Goal: Find specific page/section: Find specific page/section

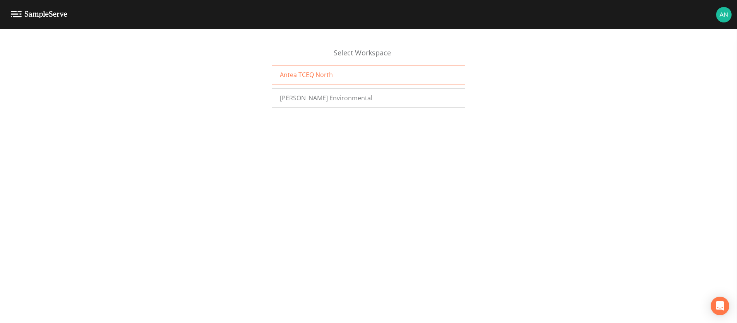
click at [272, 77] on div "Antea TCEQ North" at bounding box center [369, 74] width 194 height 19
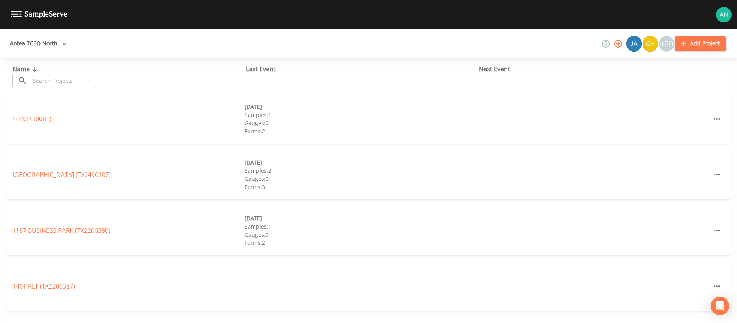
click at [93, 85] on input "text" at bounding box center [63, 81] width 66 height 14
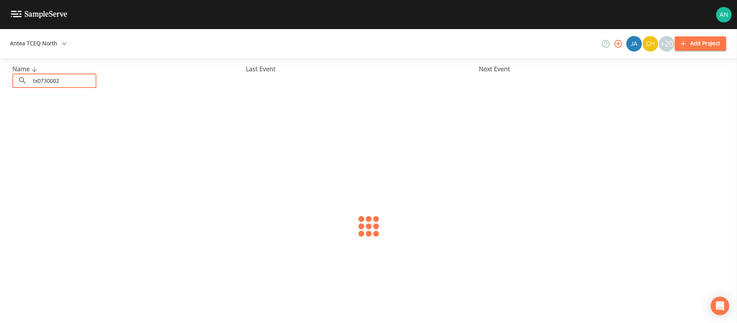
type input "tx0730002"
click at [79, 117] on link "CITY OF MARLIN (TX0730002)" at bounding box center [66, 119] width 108 height 9
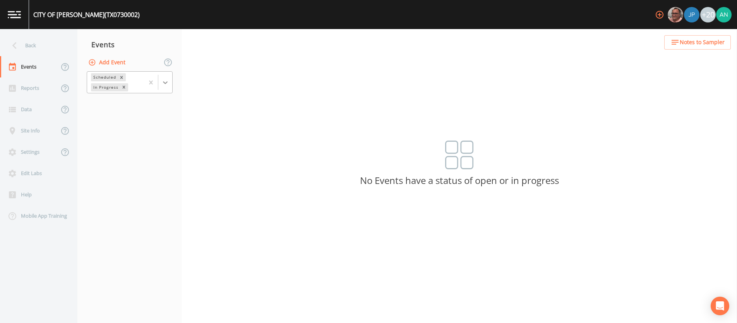
click at [170, 82] on div at bounding box center [165, 82] width 14 height 14
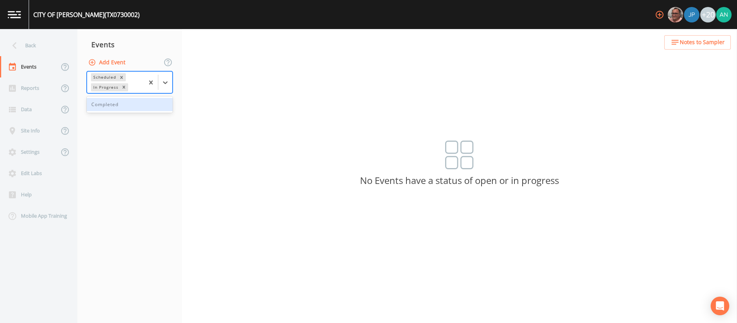
click at [147, 108] on div "Completed" at bounding box center [130, 104] width 86 height 13
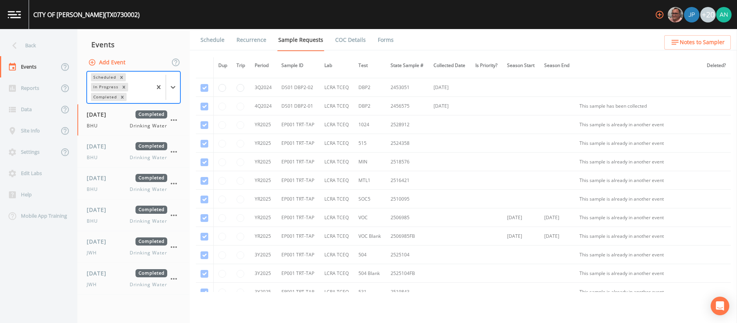
scroll to position [439, 0]
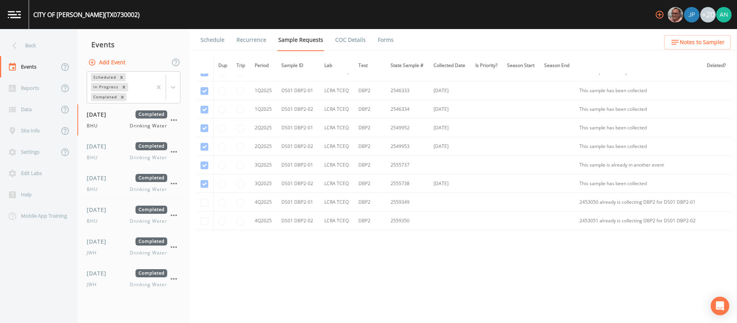
click at [290, 278] on div "Dup Trip Period Sample ID Lab Test State Sample # Collected Date Is Priority? S…" at bounding box center [463, 174] width 535 height 235
click at [263, 274] on div "Dup Trip Period Sample ID Lab Test State Sample # Collected Date Is Priority? S…" at bounding box center [463, 174] width 535 height 235
click at [112, 275] on span "09/30/2025" at bounding box center [99, 273] width 25 height 8
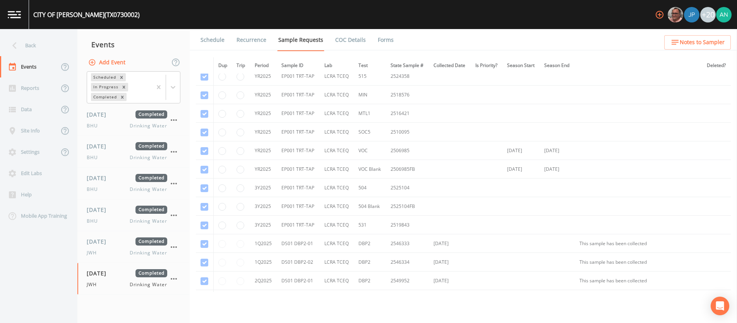
scroll to position [439, 0]
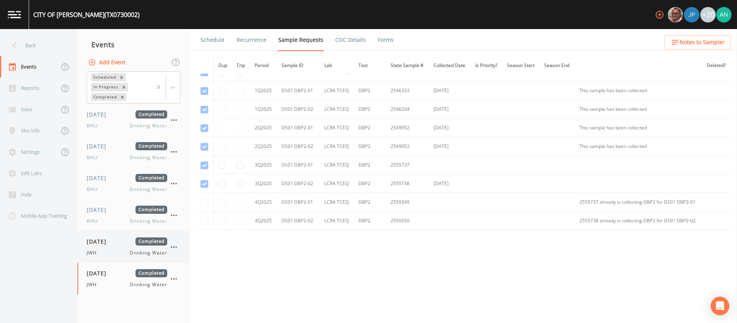
click at [107, 250] on div "JWH Drinking Water" at bounding box center [127, 252] width 81 height 7
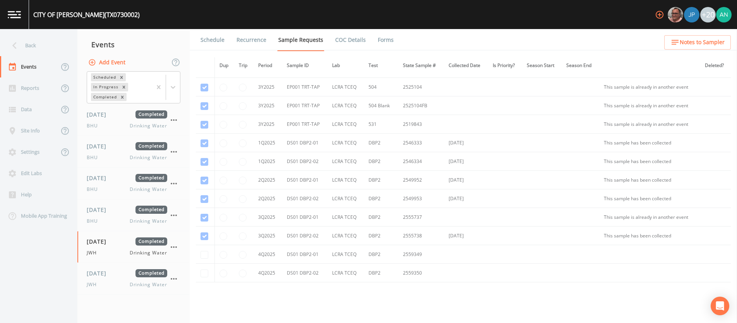
scroll to position [439, 0]
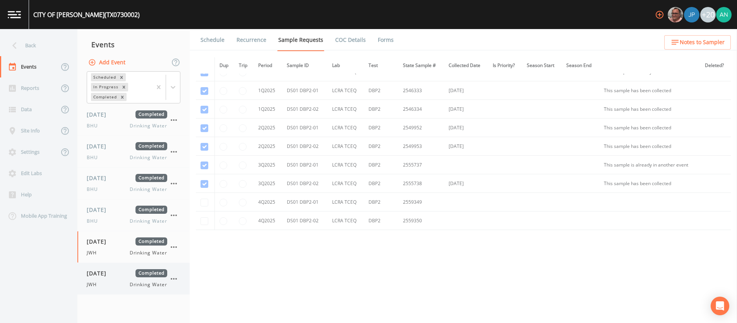
click at [104, 278] on div "09/30/2025 Completed JWH Drinking Water" at bounding box center [127, 278] width 81 height 19
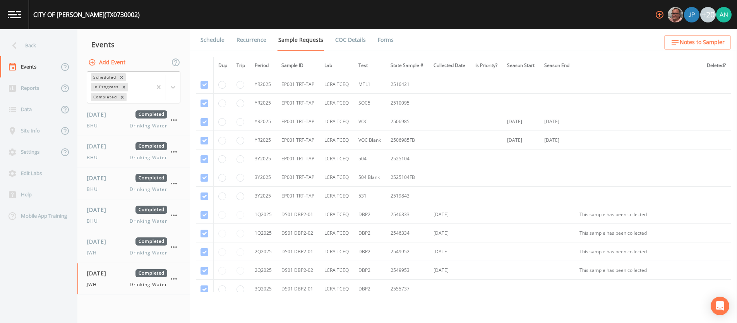
scroll to position [439, 0]
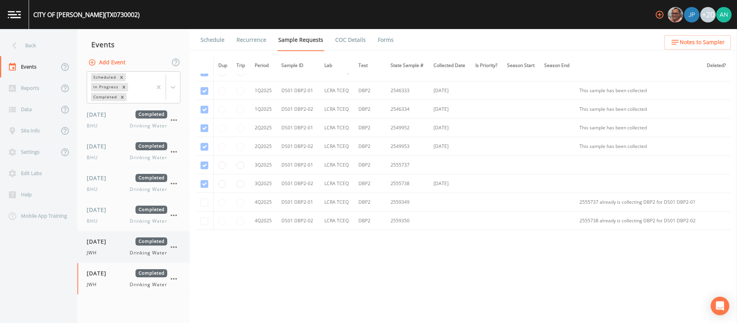
click at [95, 253] on span "JWH" at bounding box center [94, 252] width 15 height 7
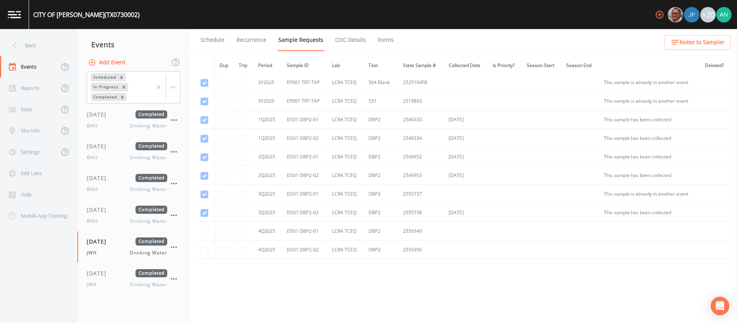
scroll to position [439, 0]
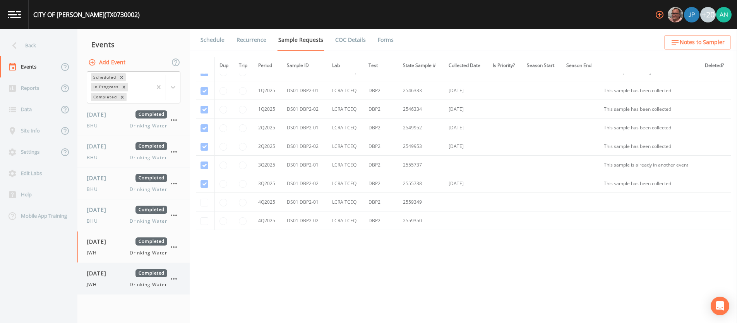
click at [107, 275] on span "09/30/2025" at bounding box center [99, 273] width 25 height 8
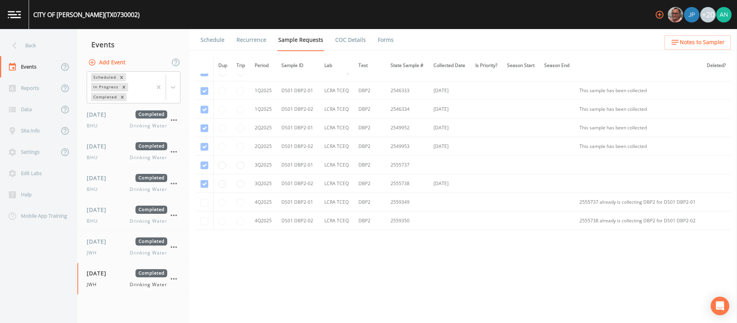
scroll to position [439, 0]
click at [27, 49] on div "Back" at bounding box center [35, 45] width 70 height 21
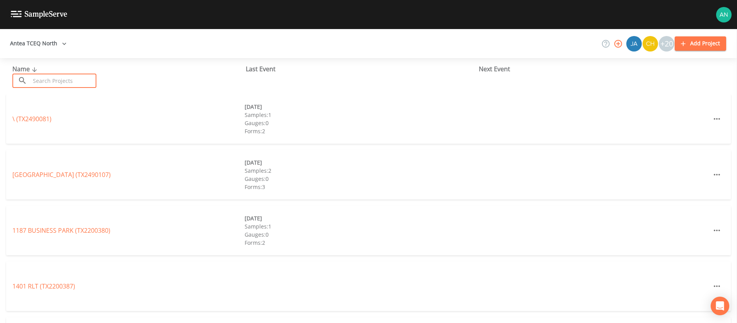
click at [56, 81] on input "text" at bounding box center [63, 81] width 66 height 14
paste input "0910055"
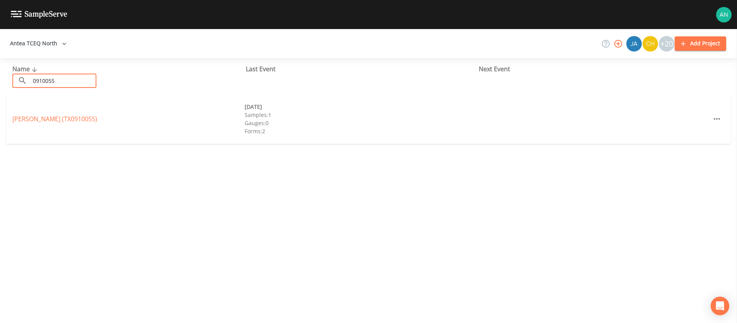
type input "0910055"
click at [41, 117] on link "MARILEE ELMONT (TX0910055)" at bounding box center [54, 119] width 85 height 9
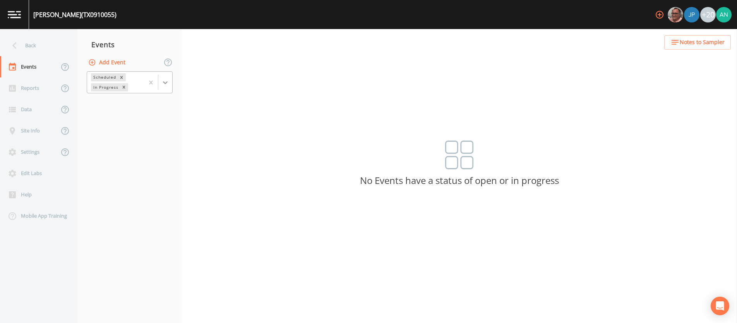
click at [163, 77] on div at bounding box center [165, 82] width 14 height 14
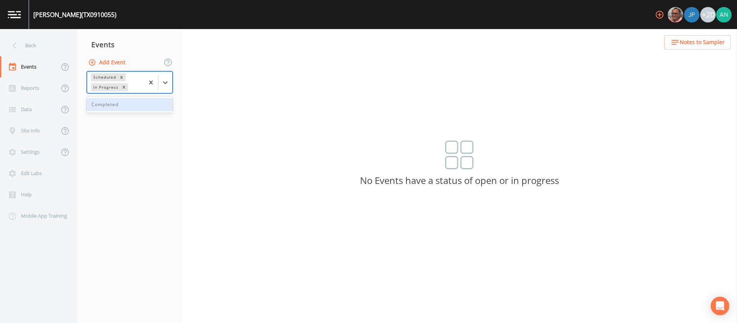
click at [138, 106] on div "Completed" at bounding box center [130, 104] width 86 height 13
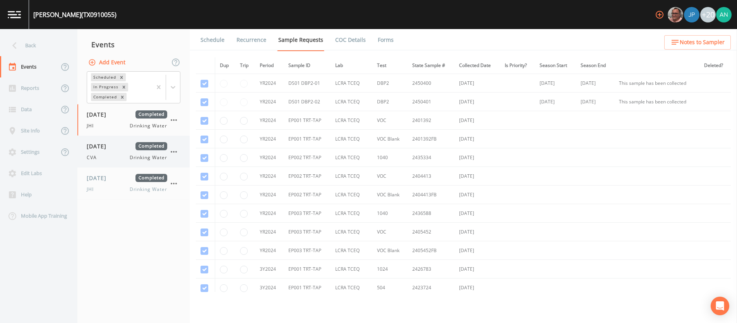
click at [98, 158] on span "CVA" at bounding box center [94, 157] width 15 height 7
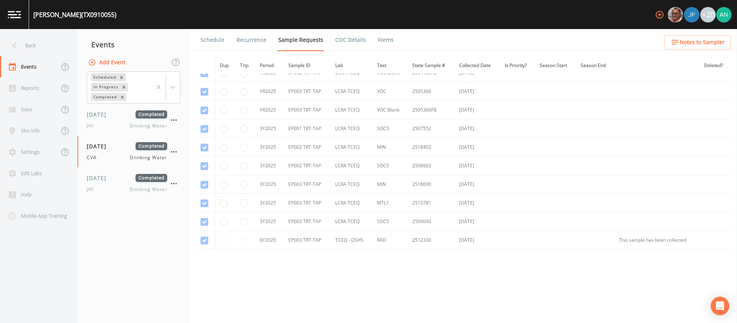
scroll to position [615, 0]
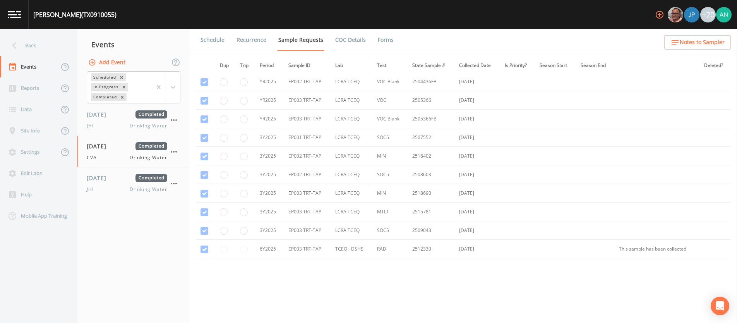
click at [303, 155] on td "EP002 TRT-TAP" at bounding box center [307, 156] width 47 height 19
click at [419, 155] on td "2518402" at bounding box center [431, 156] width 47 height 19
click at [379, 276] on div "Dup Trip Period Sample ID Lab Test State Sample # Collected Date Is Priority? S…" at bounding box center [463, 174] width 535 height 235
click at [318, 252] on td "EP003 TRT-TAP" at bounding box center [307, 249] width 47 height 19
click at [100, 179] on span "09/30/2025" at bounding box center [99, 178] width 25 height 8
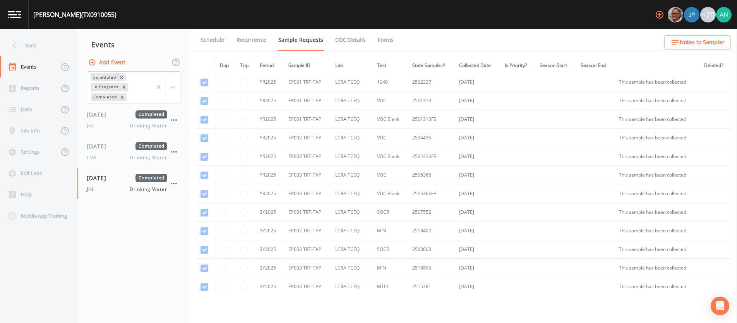
scroll to position [643, 0]
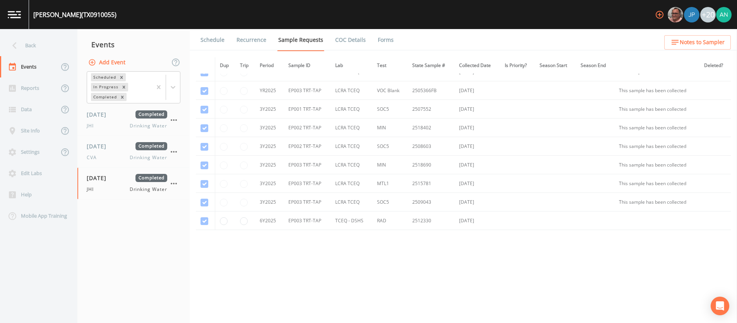
click at [101, 17] on div "MARILEE ELMONT (TX0910055)" at bounding box center [74, 14] width 83 height 9
copy div "TX0910055"
click at [112, 161] on div "CVA Drinking Water" at bounding box center [127, 157] width 81 height 7
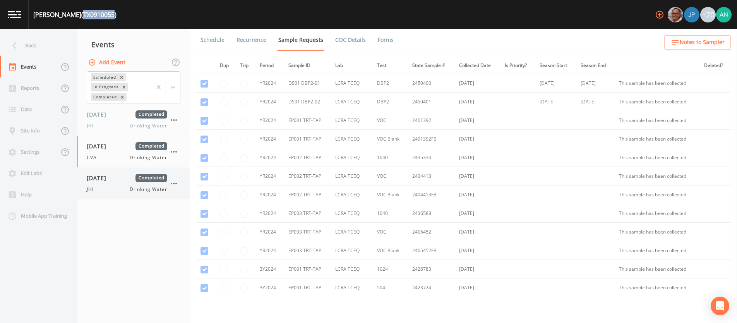
click at [94, 191] on span "JHI" at bounding box center [93, 189] width 12 height 7
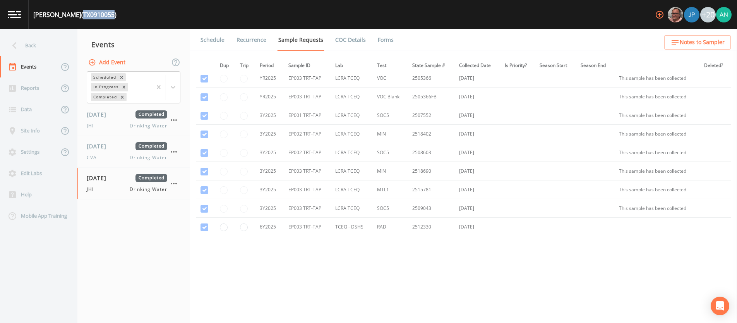
scroll to position [643, 0]
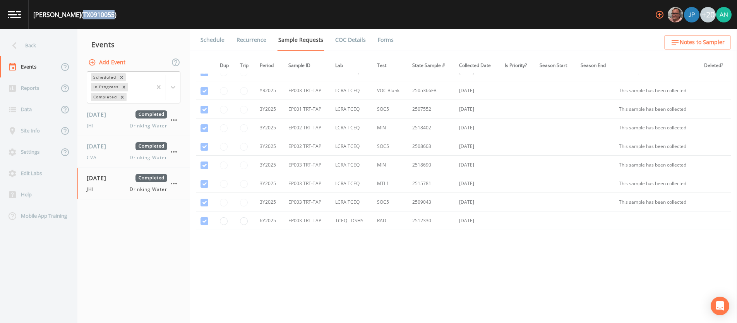
click at [106, 13] on div "MARILEE ELMONT (TX0910055)" at bounding box center [74, 14] width 83 height 9
drag, startPoint x: 135, startPoint y: 14, endPoint x: 36, endPoint y: 14, distance: 99.5
click at [36, 14] on div "MARILEE ELMONT (TX0910055) +20" at bounding box center [368, 14] width 737 height 29
copy div "MARILEE ELMONT (TX0910055)"
click at [18, 50] on icon at bounding box center [15, 46] width 14 height 14
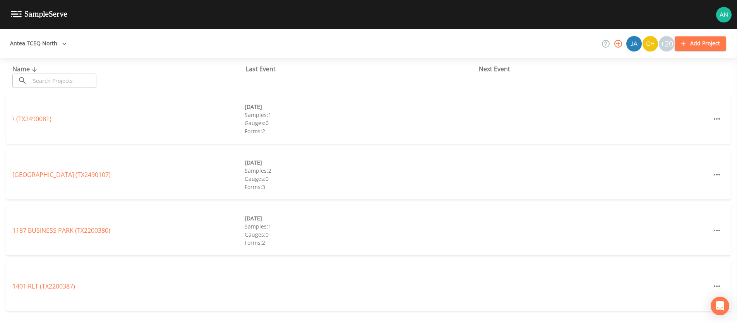
click at [37, 81] on input "text" at bounding box center [63, 81] width 66 height 14
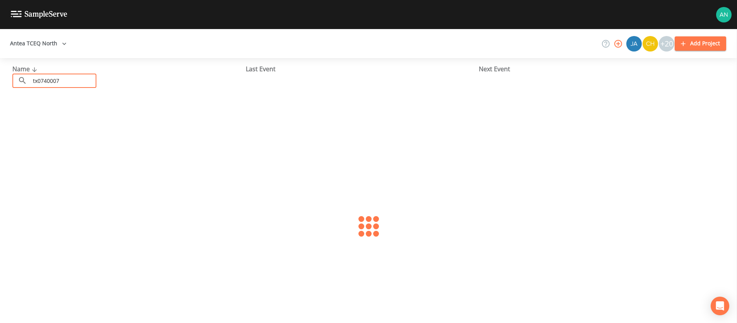
type input "tx0740007"
click at [36, 120] on link "CITY OF ECTOR (TX0740007)" at bounding box center [51, 119] width 79 height 9
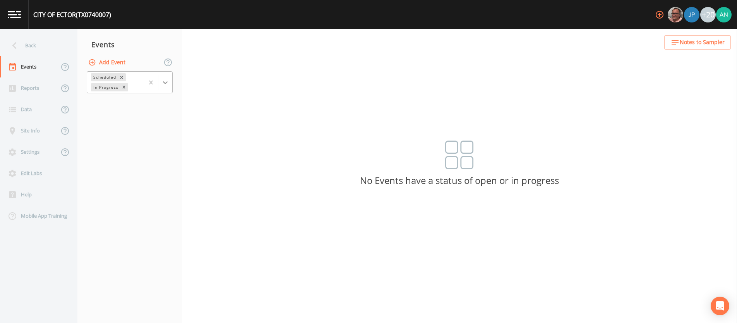
click at [166, 79] on icon at bounding box center [165, 83] width 8 height 8
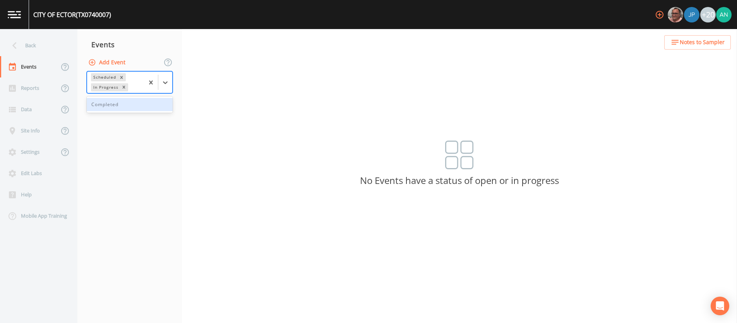
click at [148, 105] on div "Completed" at bounding box center [130, 104] width 86 height 13
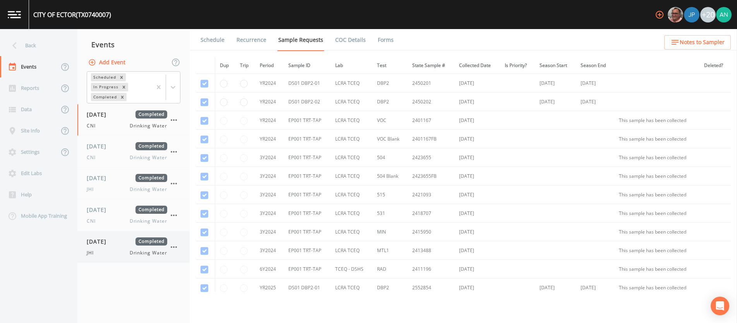
click at [105, 247] on div "09/30/2025 Completed JHI Drinking Water" at bounding box center [127, 246] width 81 height 19
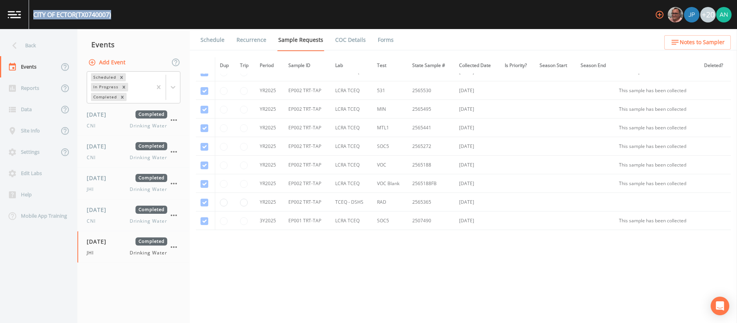
drag, startPoint x: 34, startPoint y: 15, endPoint x: 117, endPoint y: 14, distance: 83.2
click at [117, 14] on div "CITY OF ECTOR (TX0740007) +20" at bounding box center [368, 14] width 737 height 29
copy div "CITY OF ECTOR (TX0740007)"
